Goal: Task Accomplishment & Management: Manage account settings

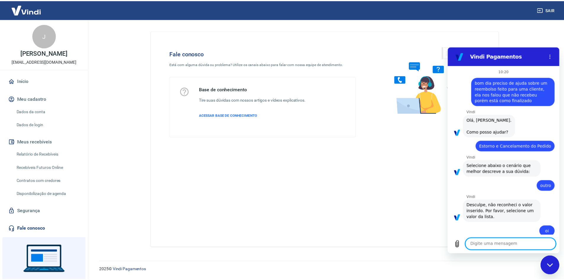
scroll to position [2315, 0]
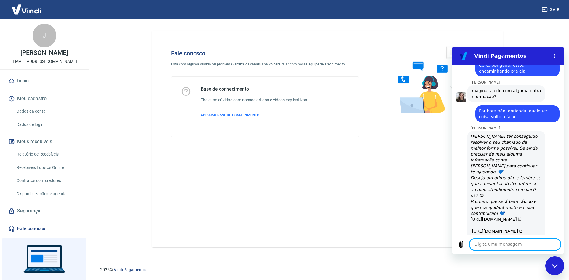
click at [7, 77] on link "Início" at bounding box center [44, 80] width 74 height 13
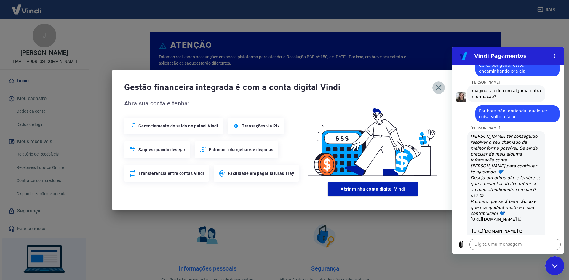
click at [436, 86] on icon "button" at bounding box center [438, 87] width 9 height 9
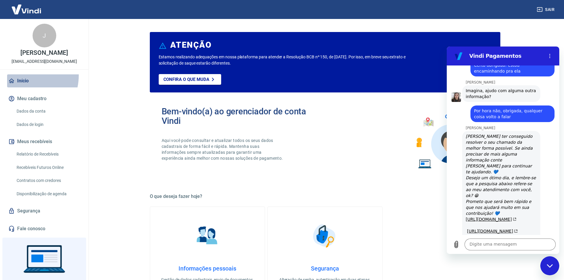
click at [18, 75] on link "Início" at bounding box center [44, 80] width 74 height 13
click at [34, 81] on link "Início" at bounding box center [44, 80] width 74 height 13
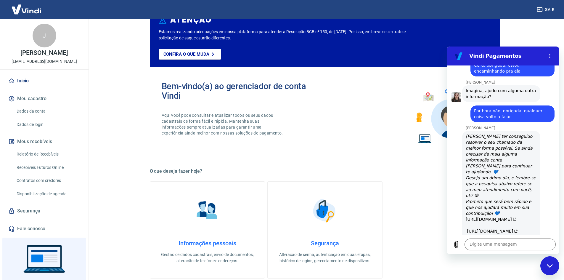
scroll to position [59, 0]
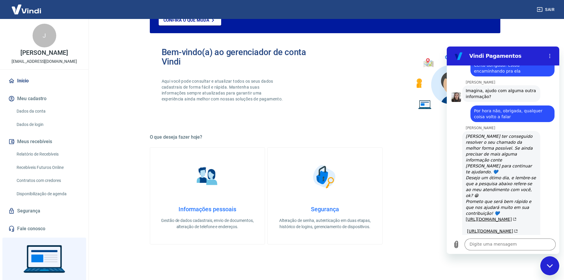
click at [219, 190] on img at bounding box center [208, 177] width 30 height 30
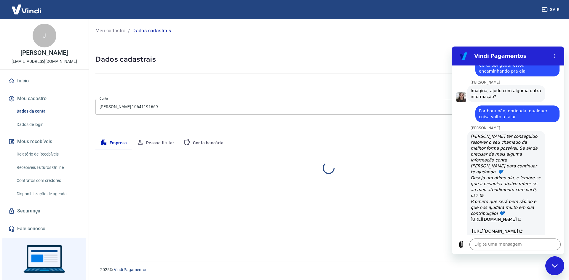
select select "MG"
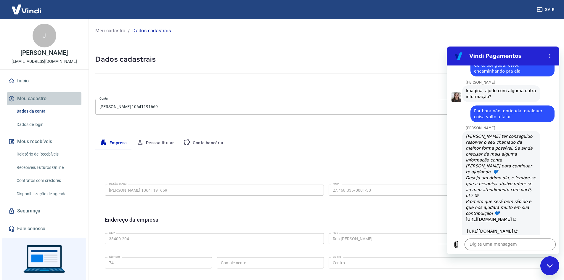
click at [56, 102] on button "Meu cadastro" at bounding box center [44, 98] width 74 height 13
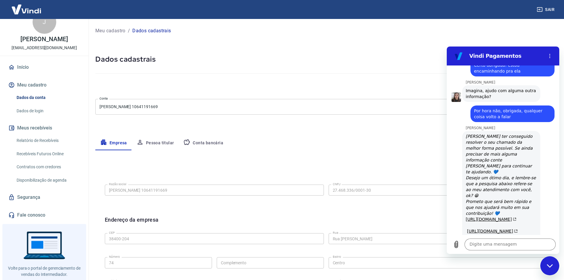
scroll to position [27, 0]
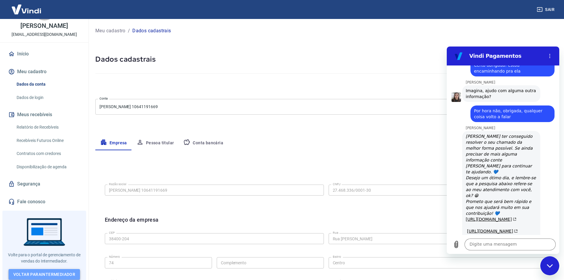
click at [62, 271] on link "Voltar para Intermediador" at bounding box center [45, 274] width 72 height 11
